Goal: Browse casually: Explore the website without a specific task or goal

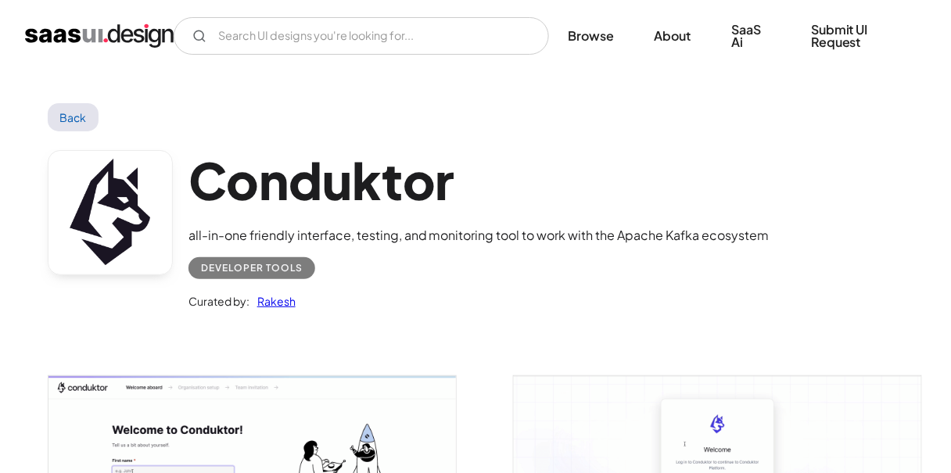
click at [75, 123] on link "Back" at bounding box center [73, 117] width 51 height 28
click at [70, 120] on link "Back" at bounding box center [73, 117] width 51 height 28
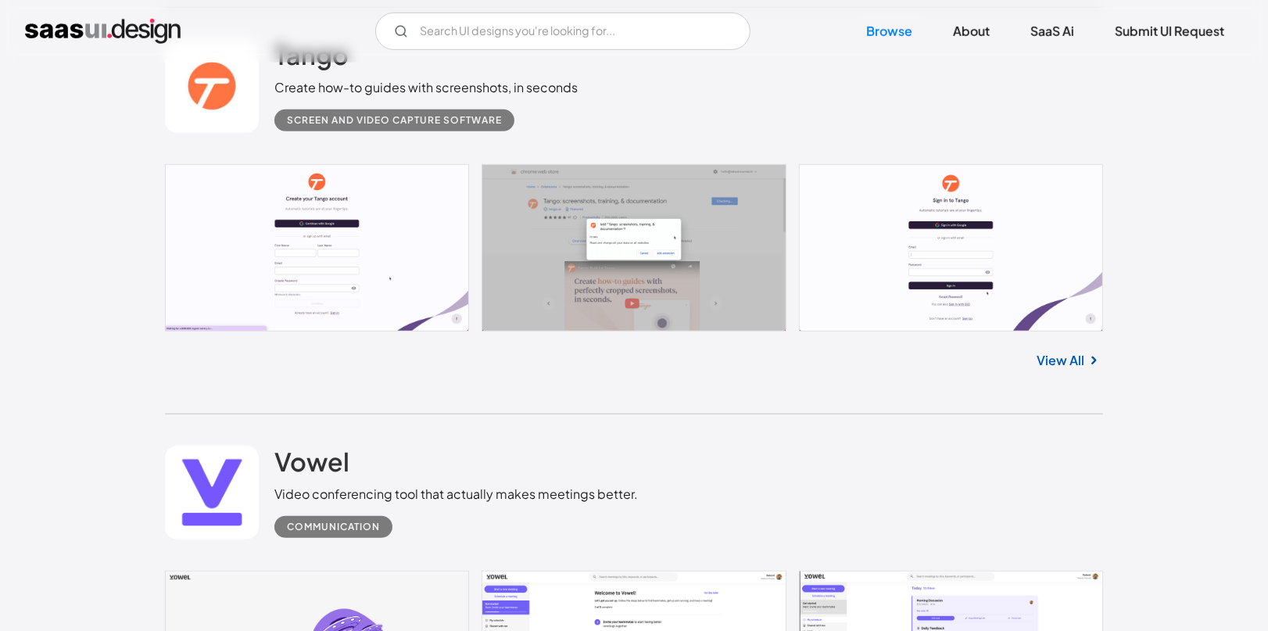
scroll to position [23732, 0]
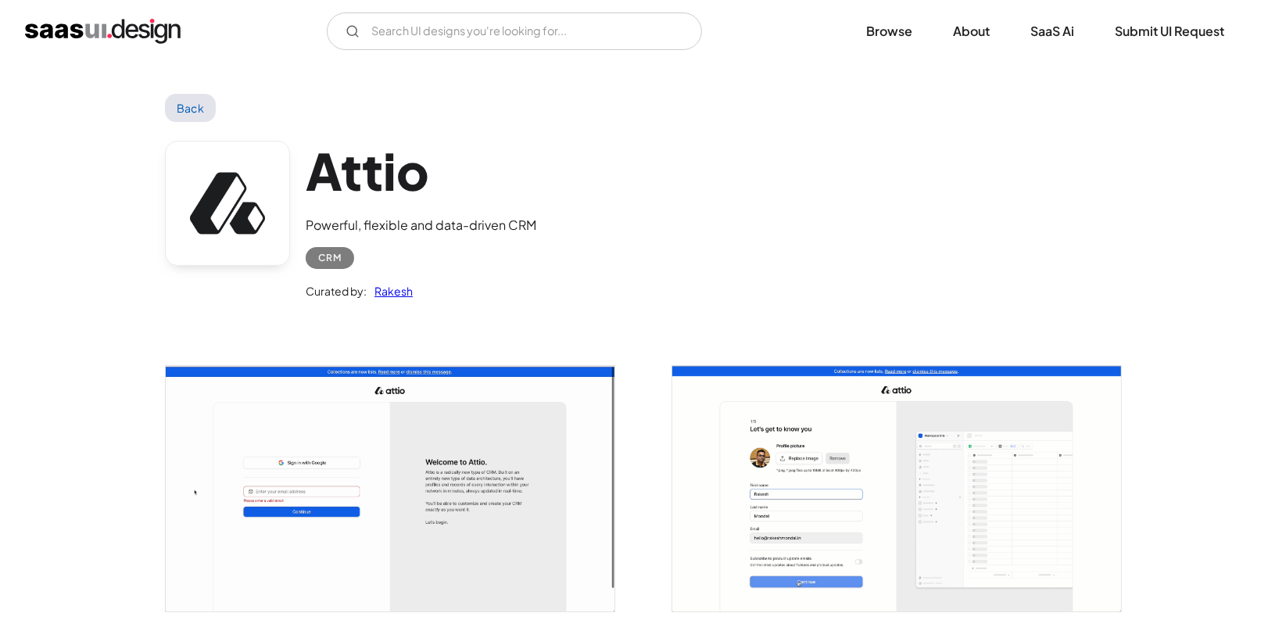
click at [472, 437] on img "open lightbox" at bounding box center [390, 488] width 449 height 245
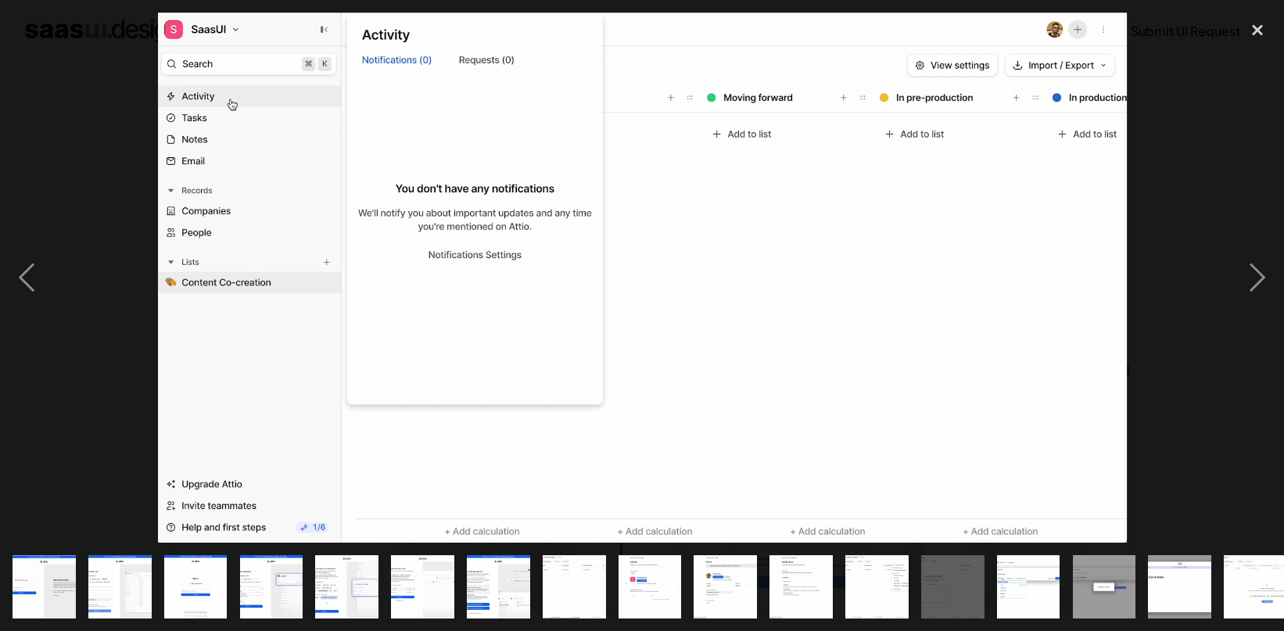
click at [499, 583] on img "show item 7 of 25" at bounding box center [498, 586] width 115 height 63
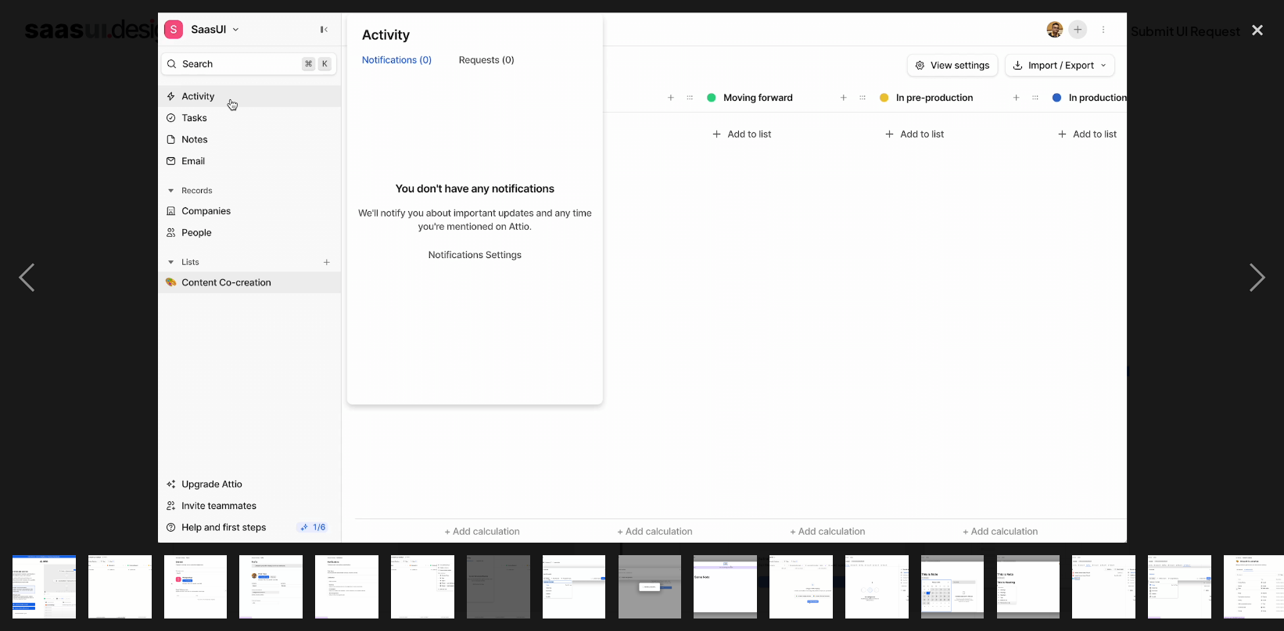
scroll to position [0, 455]
